Goal: Task Accomplishment & Management: Use online tool/utility

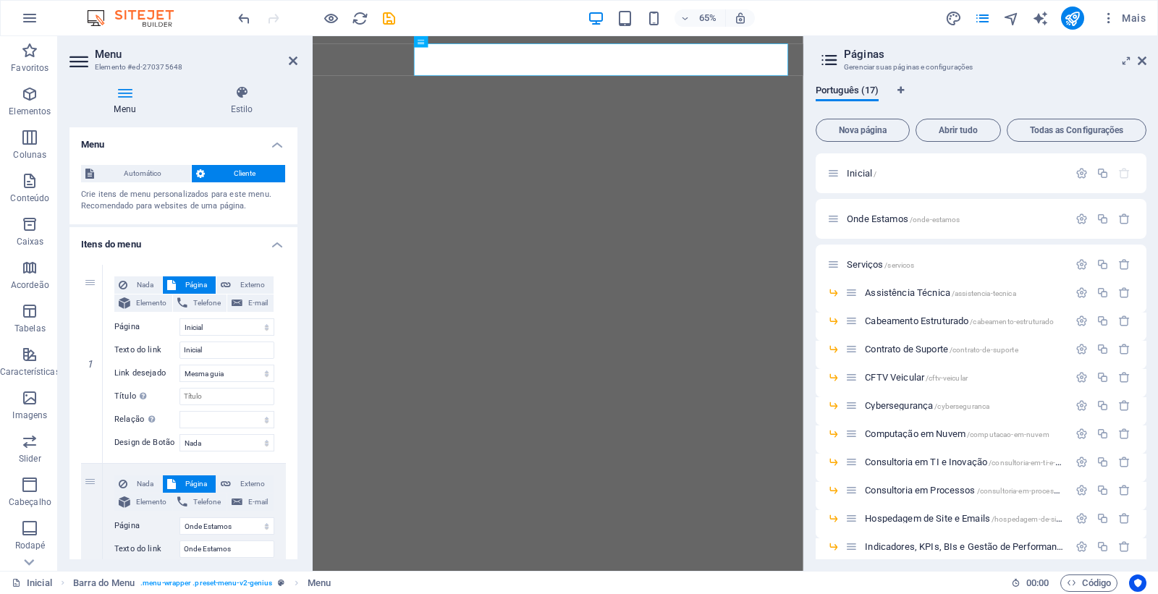
select select
select select "1"
select select
select select "2"
select select
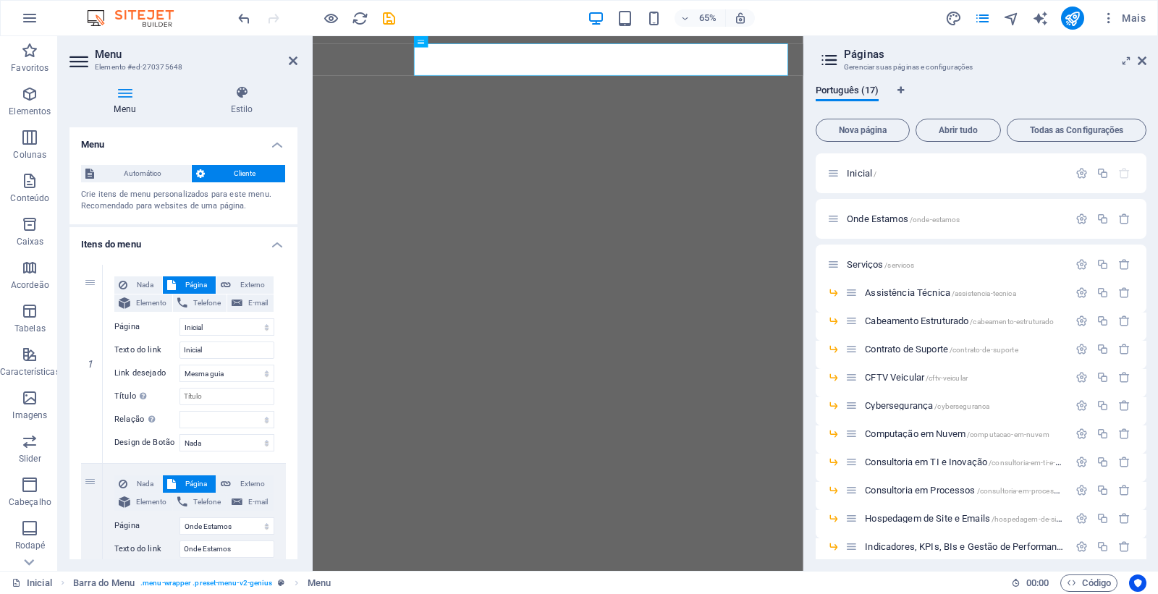
select select "3"
select select
select select "4"
select select
select select "5"
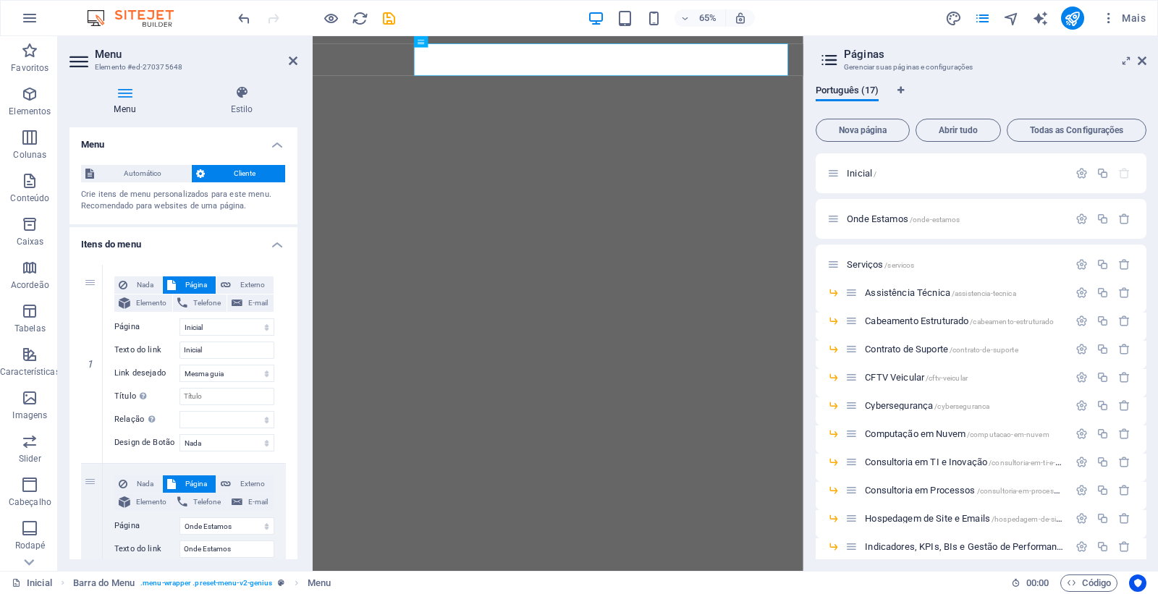
select select
select select "6"
select select
select select "7"
select select
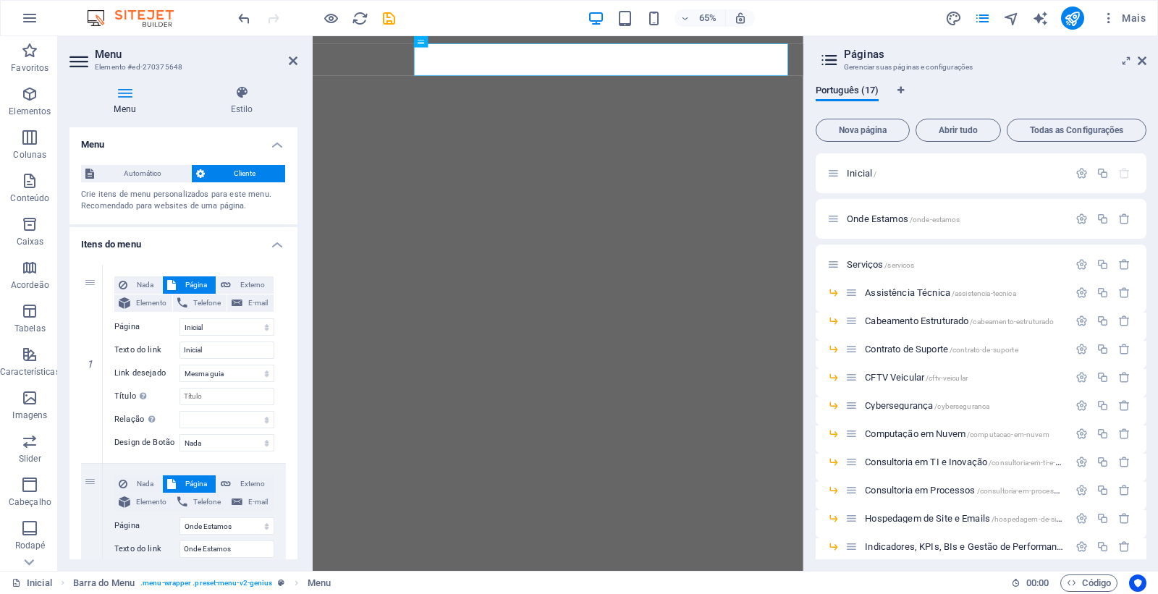
select select "8"
select select
select select "9"
select select
select select "11"
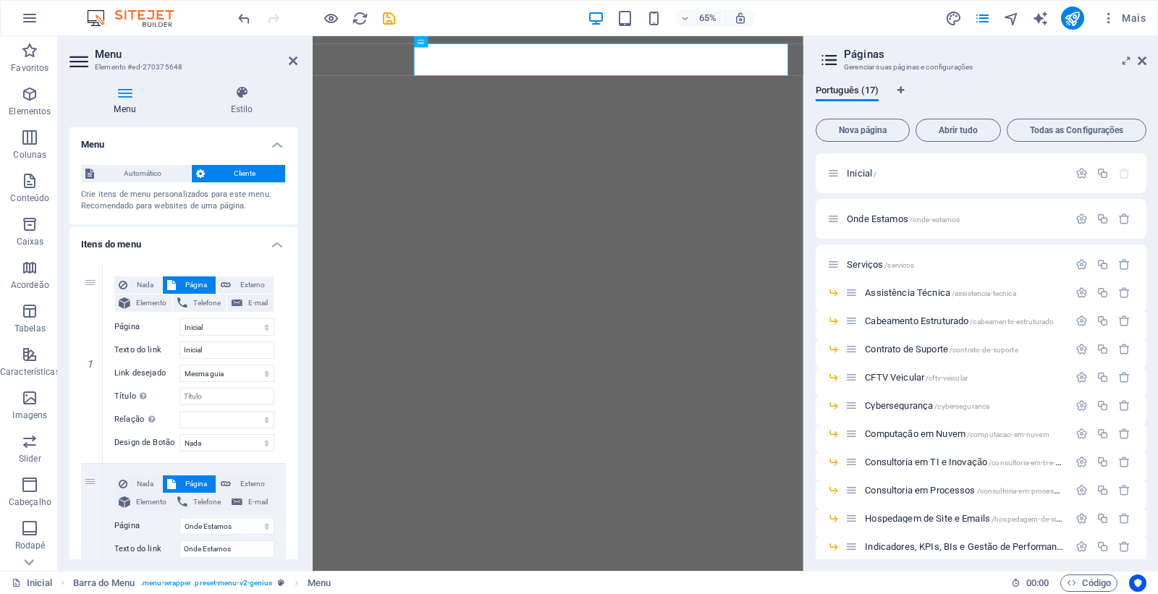
select select
select select "12"
select select
select select "13"
select select
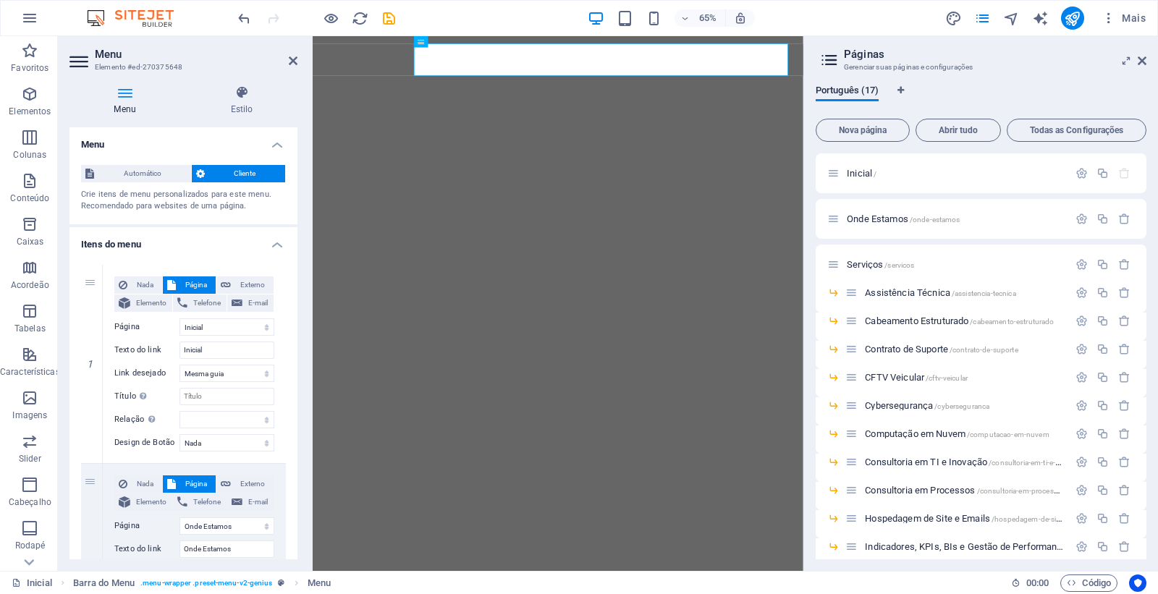
select select "14"
select select
click at [893, 16] on div "65% Mais" at bounding box center [693, 18] width 917 height 23
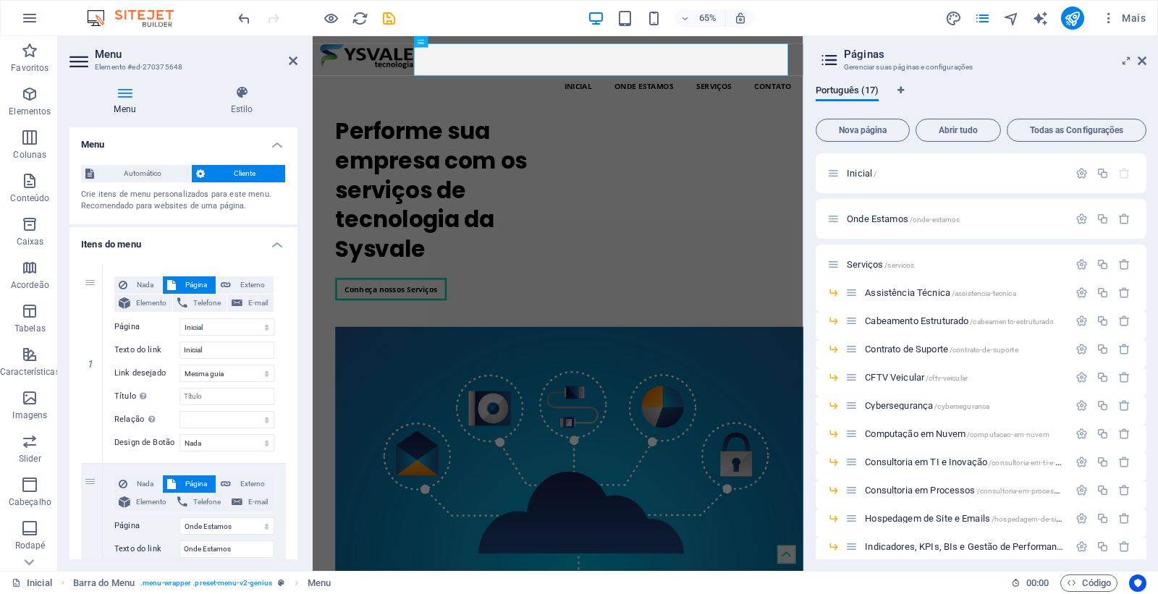
scroll to position [605, 0]
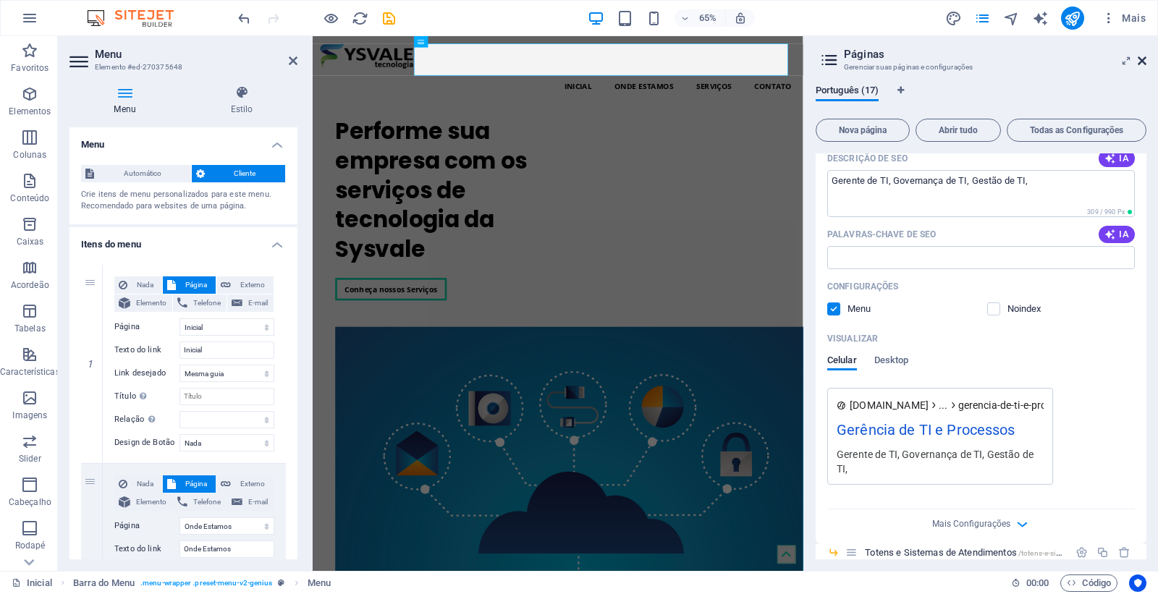
drag, startPoint x: 1140, startPoint y: 59, endPoint x: 828, endPoint y: 23, distance: 314.1
click at [1141, 59] on icon at bounding box center [1142, 61] width 9 height 12
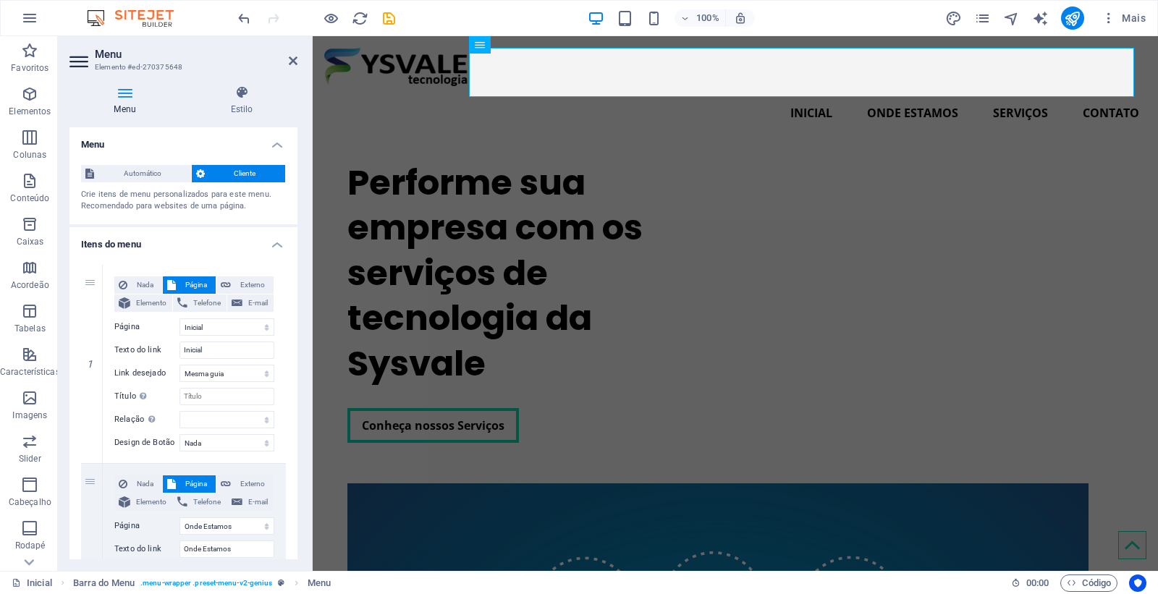
click at [851, 9] on div "100% Mais" at bounding box center [693, 18] width 917 height 23
click at [706, 196] on div "Performe sua empresa com os serviços de tecnologia da Sysvale" at bounding box center [533, 274] width 371 height 226
